Goal: Task Accomplishment & Management: Use online tool/utility

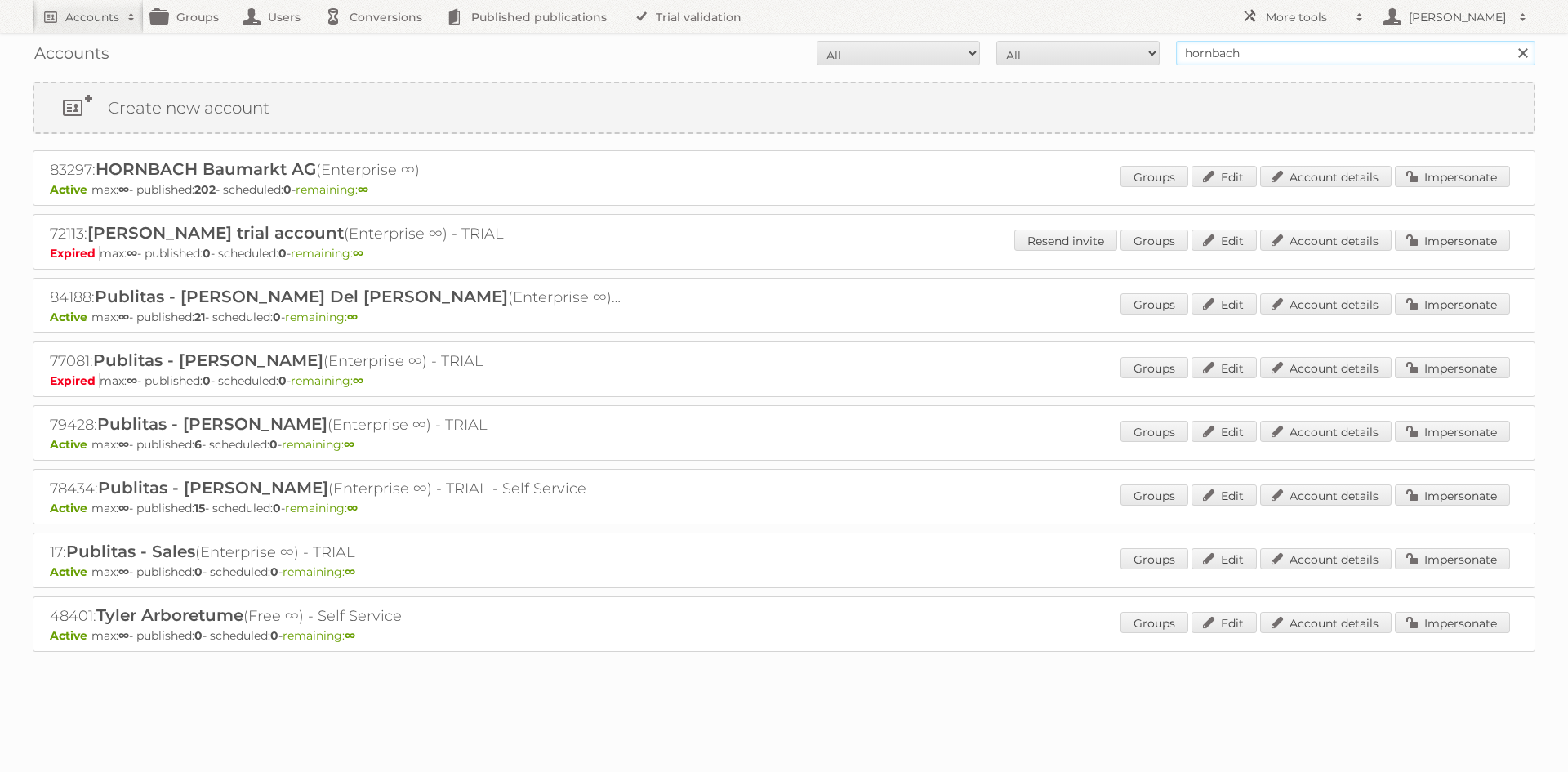
click at [1320, 53] on input "hornbach" at bounding box center [1356, 53] width 359 height 25
type input "electro stock"
click at [1510, 41] on input "Search" at bounding box center [1522, 53] width 25 height 25
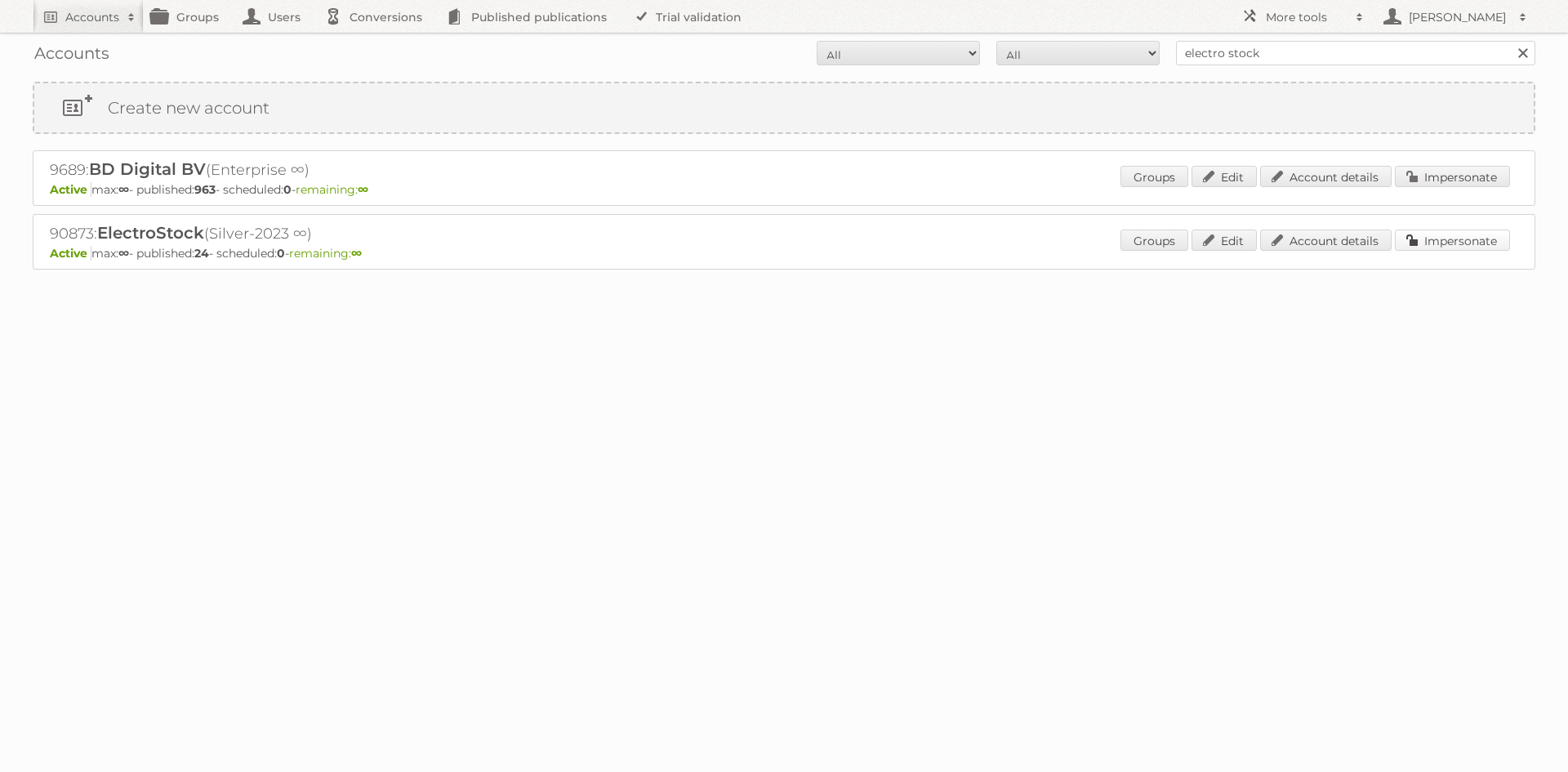
click at [1456, 245] on link "Impersonate" at bounding box center [1452, 240] width 115 height 21
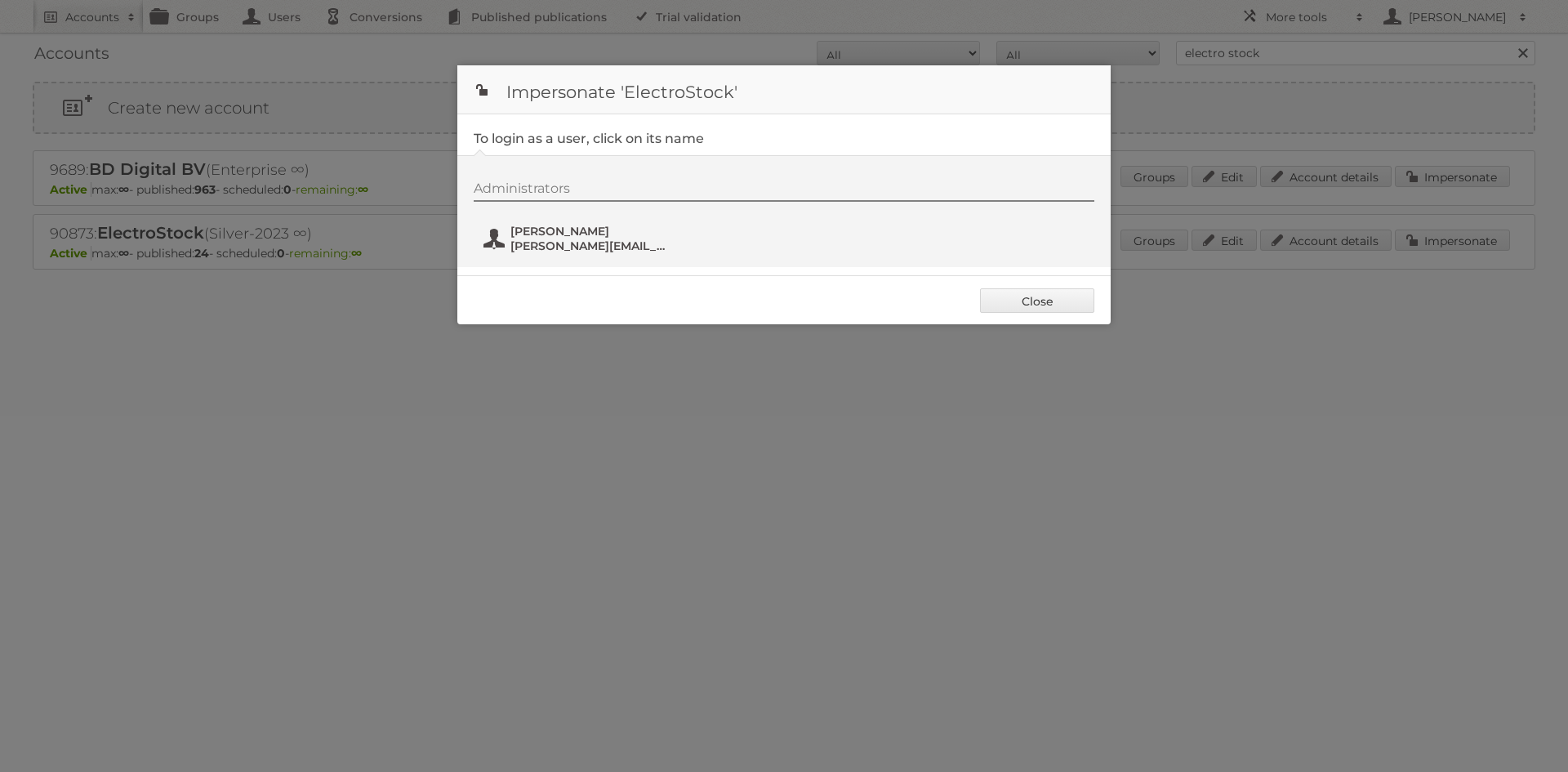
click at [603, 233] on span "[PERSON_NAME]" at bounding box center [589, 231] width 158 height 14
